Goal: Information Seeking & Learning: Learn about a topic

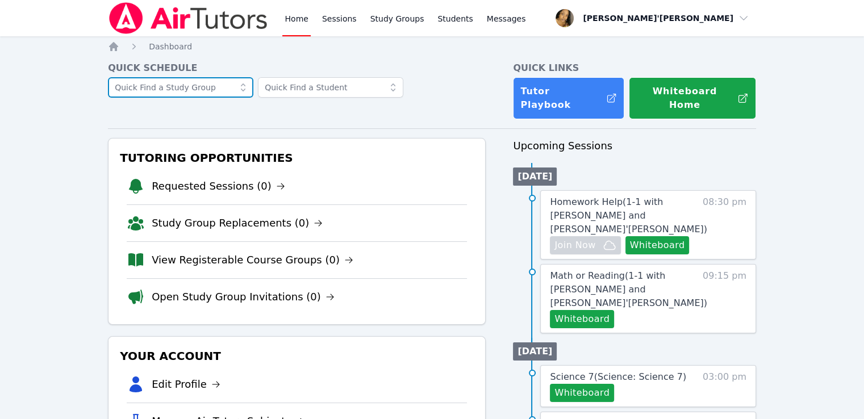
click at [192, 83] on input "text" at bounding box center [180, 87] width 145 height 20
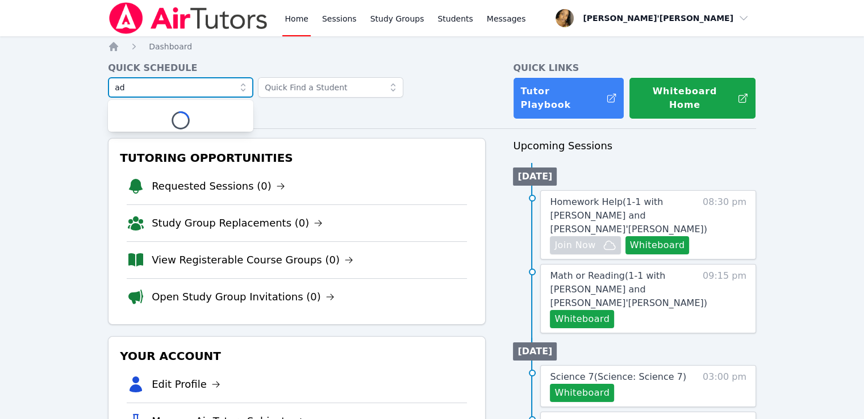
type input "ada"
drag, startPoint x: 192, startPoint y: 83, endPoint x: 237, endPoint y: 95, distance: 46.8
click at [237, 95] on div "ada" at bounding box center [180, 87] width 145 height 20
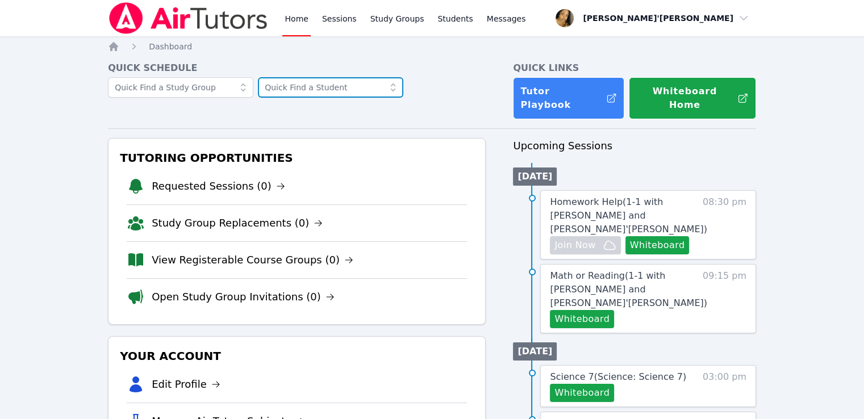
click at [264, 83] on input "text" at bounding box center [330, 87] width 145 height 20
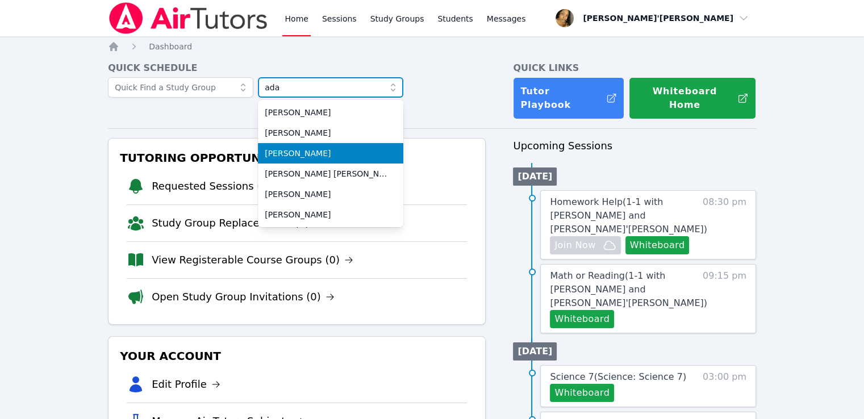
type input "ada"
click at [315, 152] on span "Adalyne Chang" at bounding box center [331, 153] width 132 height 11
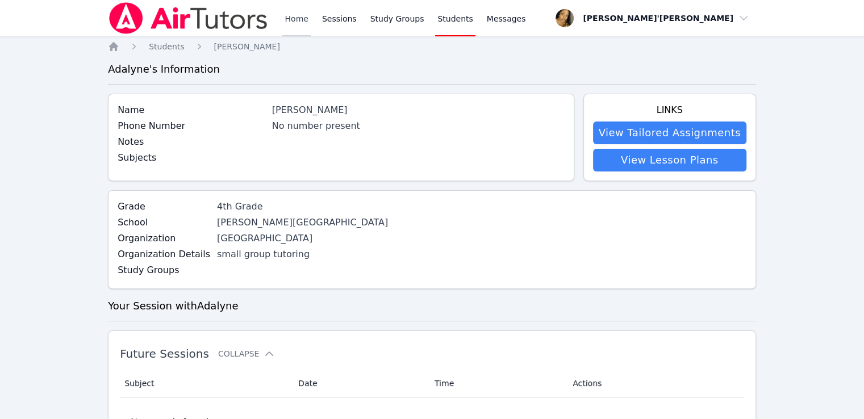
click at [300, 22] on link "Home" at bounding box center [296, 18] width 28 height 36
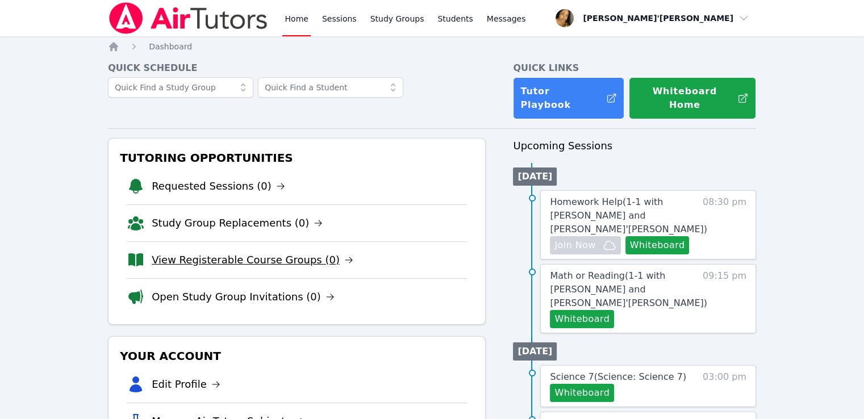
click at [262, 252] on link "View Registerable Course Groups (0)" at bounding box center [253, 260] width 202 height 16
